Goal: Transaction & Acquisition: Subscribe to service/newsletter

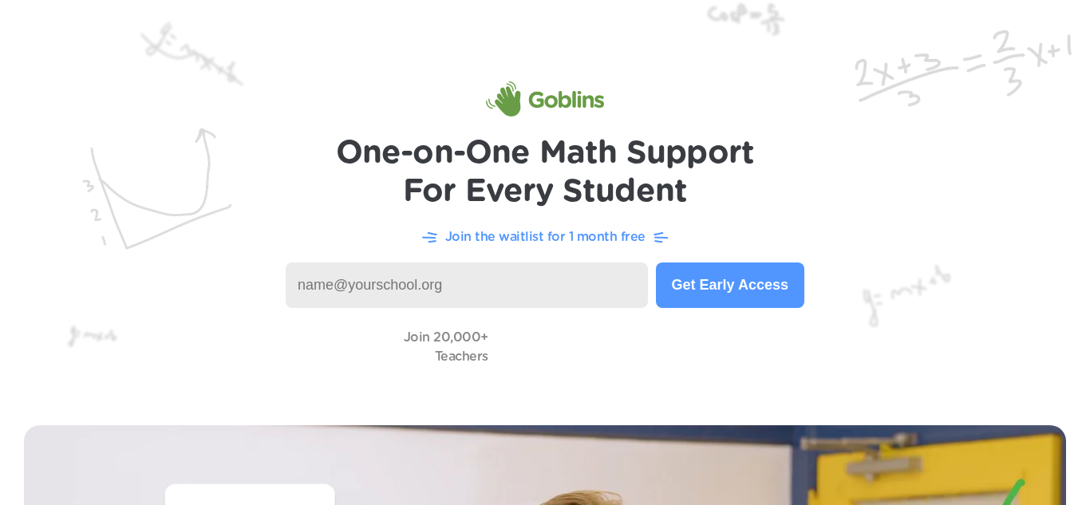
click at [738, 284] on button "Get Early Access" at bounding box center [730, 285] width 148 height 45
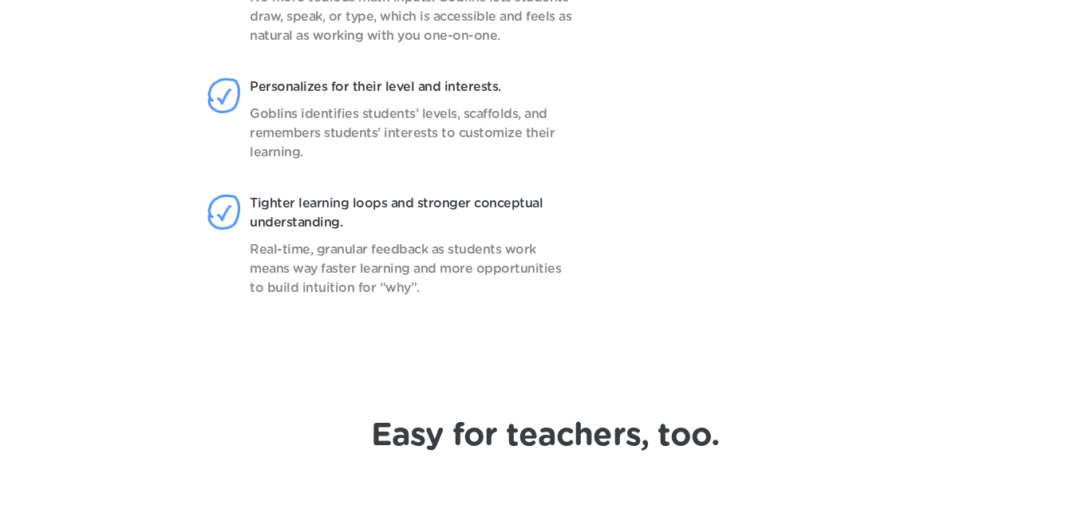
scroll to position [1269, 0]
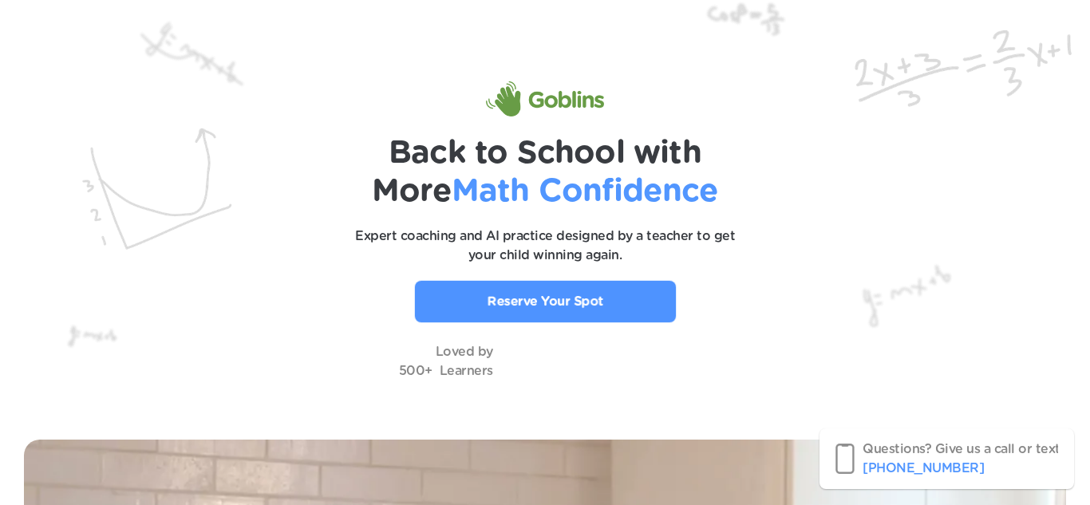
click at [549, 293] on p "Reserve Your Spot" at bounding box center [545, 301] width 117 height 19
